Goal: Information Seeking & Learning: Learn about a topic

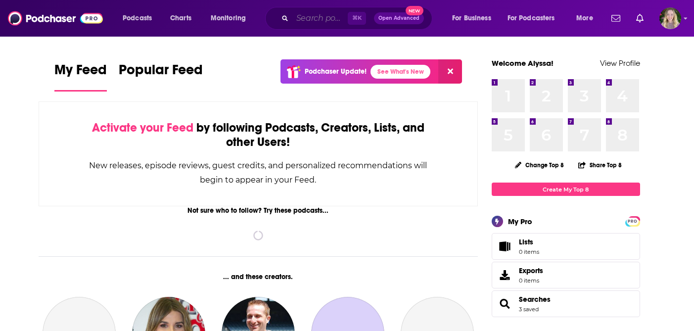
click at [315, 17] on input "Search podcasts, credits, & more..." at bounding box center [319, 18] width 55 height 16
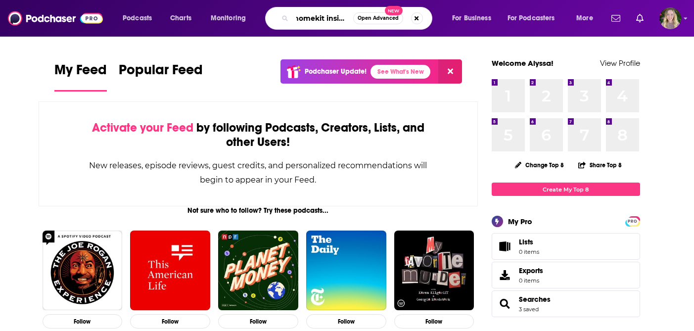
scroll to position [0, 5]
type input "homekit insider"
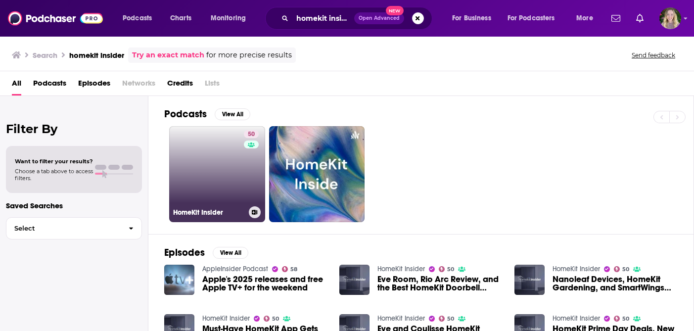
click at [226, 181] on link "50 HomeKit Insider" at bounding box center [217, 174] width 96 height 96
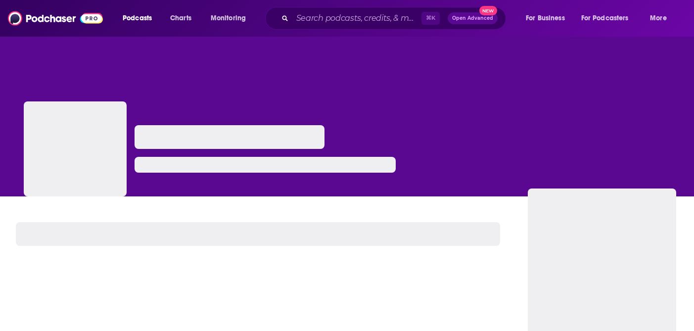
click at [226, 181] on div at bounding box center [265, 160] width 261 height 71
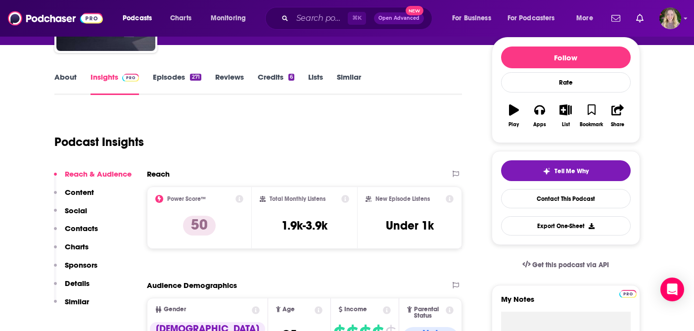
scroll to position [120, 0]
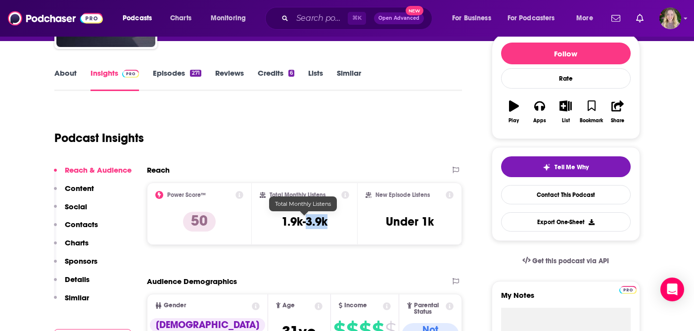
drag, startPoint x: 323, startPoint y: 224, endPoint x: 307, endPoint y: 226, distance: 16.5
click at [307, 226] on div "Total Monthly Listens 1.9k-3.9k" at bounding box center [305, 213] width 90 height 45
copy h3 "3.9k"
click at [177, 76] on link "Episodes 271" at bounding box center [177, 79] width 48 height 23
